Goal: Find specific page/section: Find specific page/section

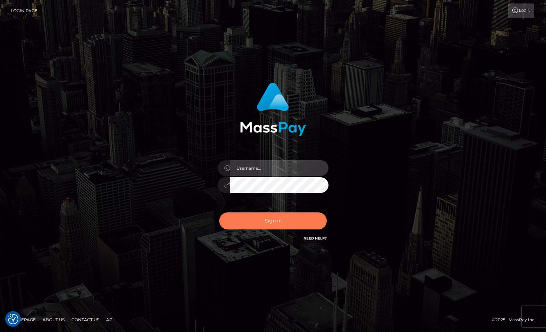
type input "tiana.whop"
click at [287, 221] on button "Sign in" at bounding box center [273, 220] width 108 height 17
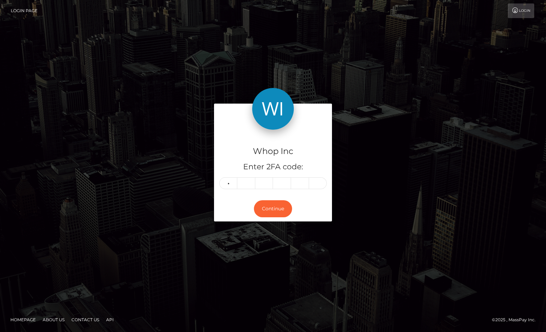
type input "0"
type input "7"
type input "0"
type input "9"
type input "6"
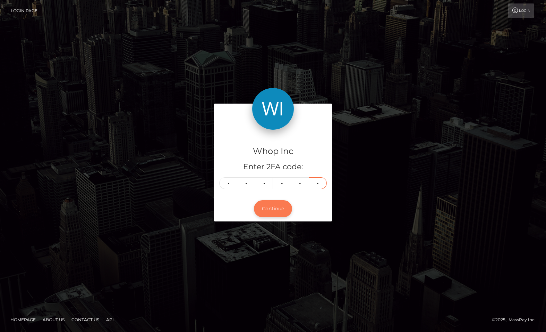
type input "3"
click at [290, 212] on button "Continue" at bounding box center [273, 208] width 38 height 17
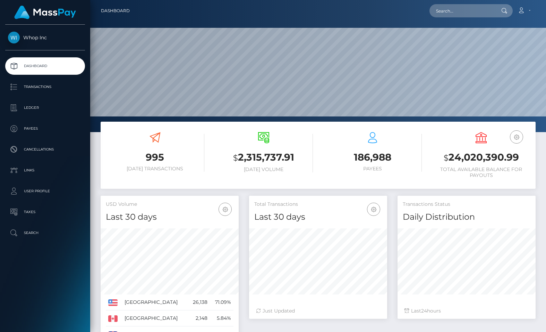
scroll to position [123, 138]
click at [482, 8] on input "text" at bounding box center [462, 10] width 65 height 13
paste input "pout_jprmTxHjm66Ap"
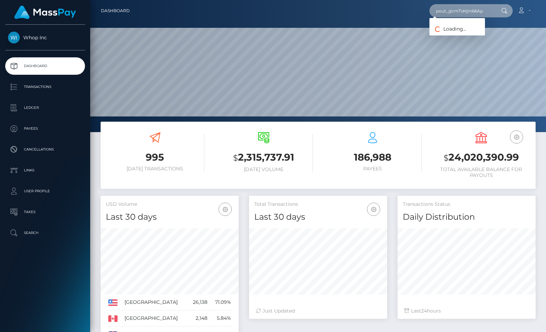
type input "pout_jprmTxHjm66Ap"
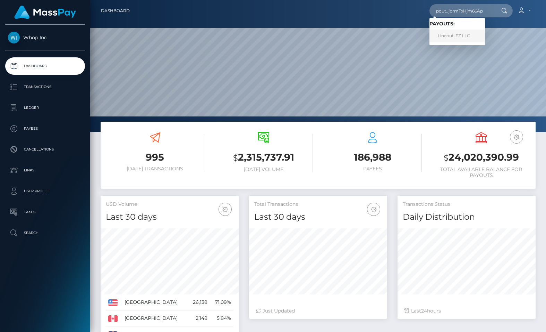
click at [458, 36] on link "Lineout-FZ LLC" at bounding box center [458, 36] width 56 height 13
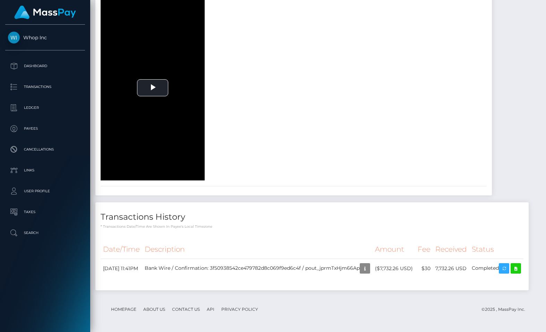
scroll to position [1082, 0]
click at [512, 269] on icon at bounding box center [516, 268] width 8 height 9
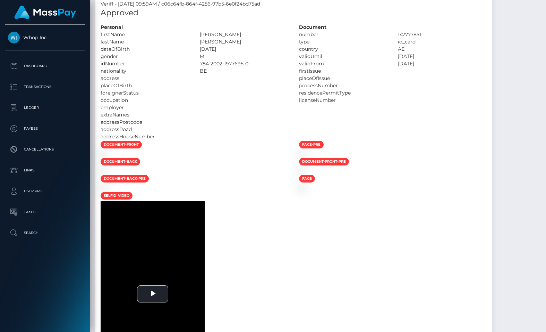
scroll to position [0, 0]
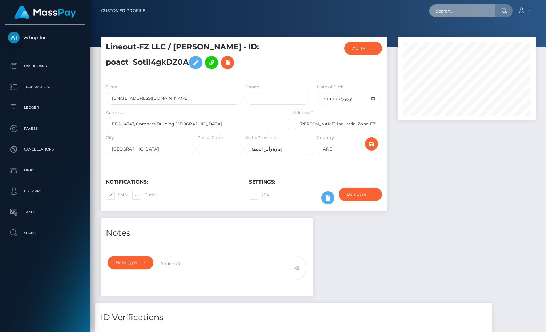
click at [454, 14] on input "text" at bounding box center [462, 10] width 65 height 13
paste input "pout_qoLnqSi6o2S8W"
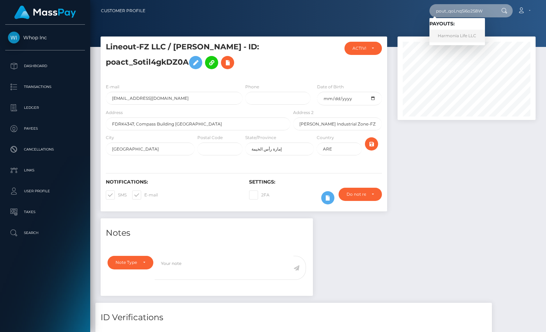
type input "pout_qoLnqSi6o2S8W"
click at [454, 32] on link "Harmonia Life LLC" at bounding box center [458, 36] width 56 height 13
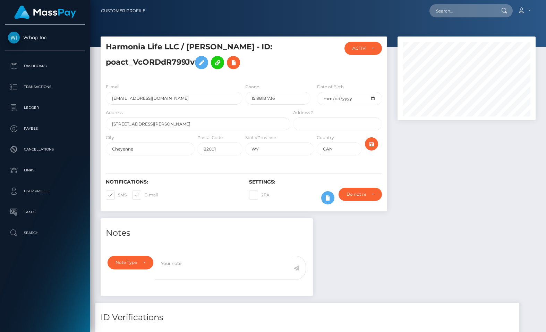
scroll to position [83, 138]
copy div "Harmonia Life LLC"
drag, startPoint x: 182, startPoint y: 46, endPoint x: 94, endPoint y: 46, distance: 88.5
click at [94, 46] on div "Customer Profile Loading... Loading..." at bounding box center [318, 319] width 456 height 638
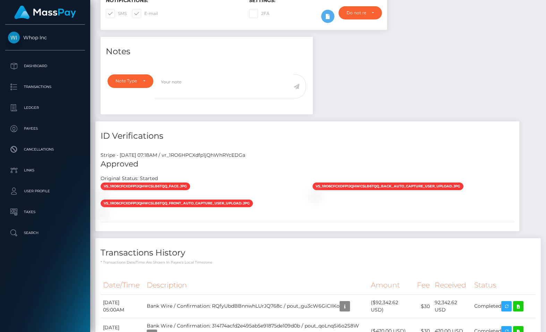
scroll to position [0, 0]
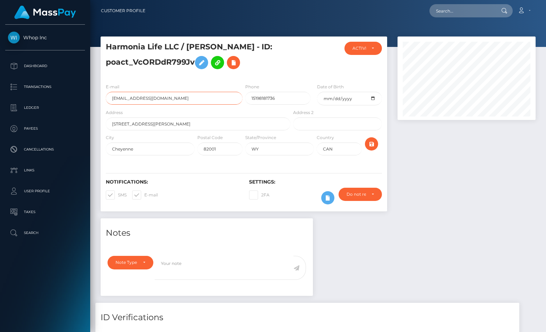
click at [179, 98] on input "[EMAIL_ADDRESS][DOMAIN_NAME]" at bounding box center [174, 98] width 137 height 13
